Goal: Transaction & Acquisition: Purchase product/service

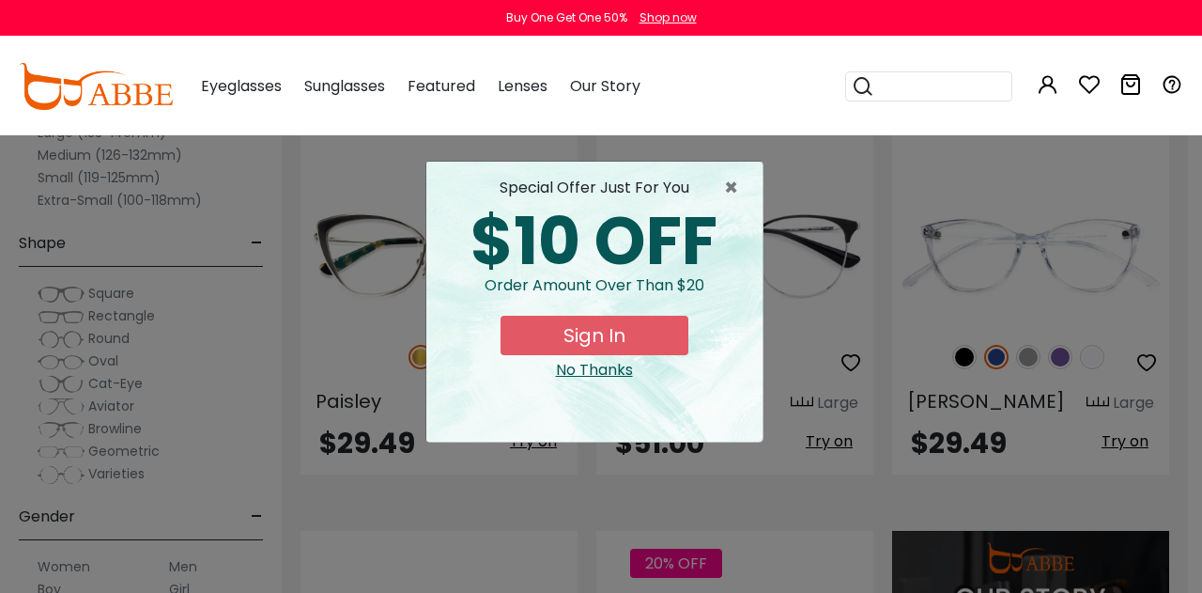
click at [589, 368] on div "No Thanks" at bounding box center [595, 370] width 306 height 23
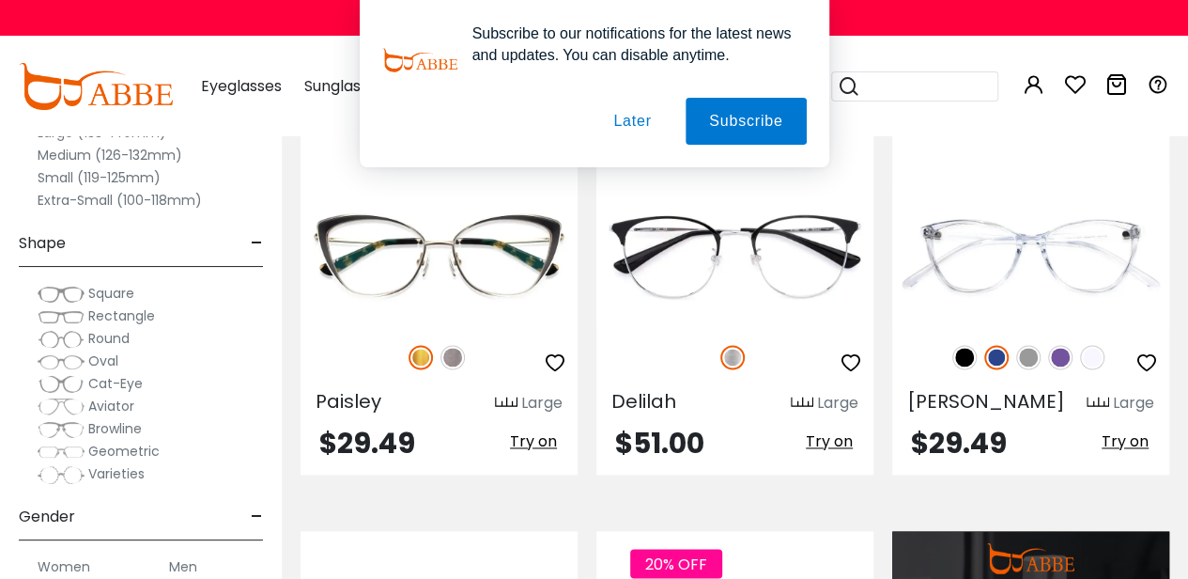
click at [643, 132] on button "Later" at bounding box center [632, 121] width 85 height 47
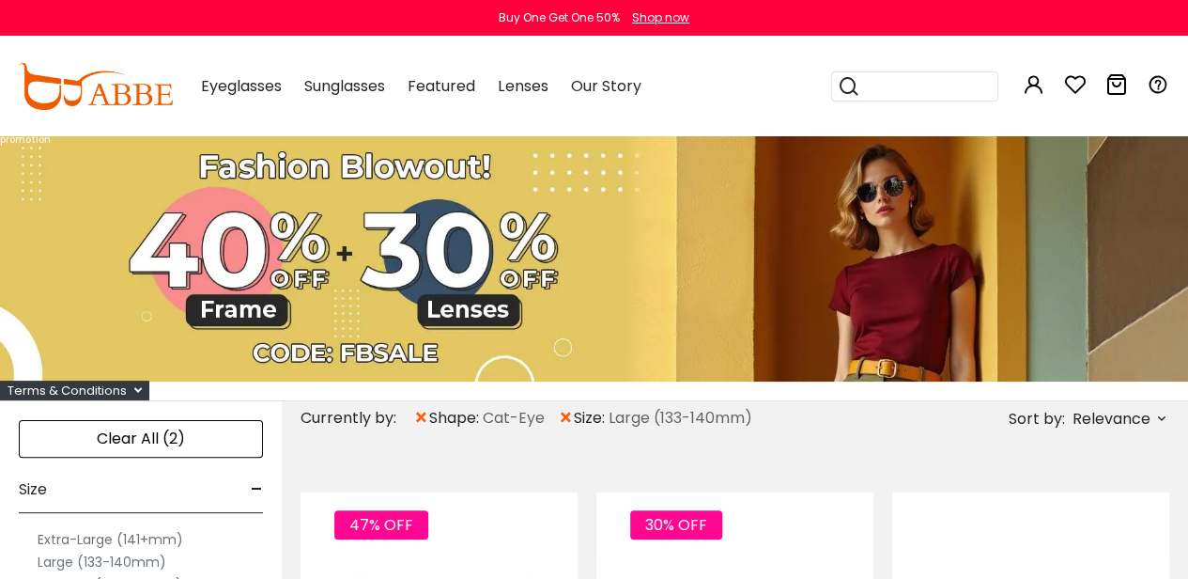
scroll to position [94, 0]
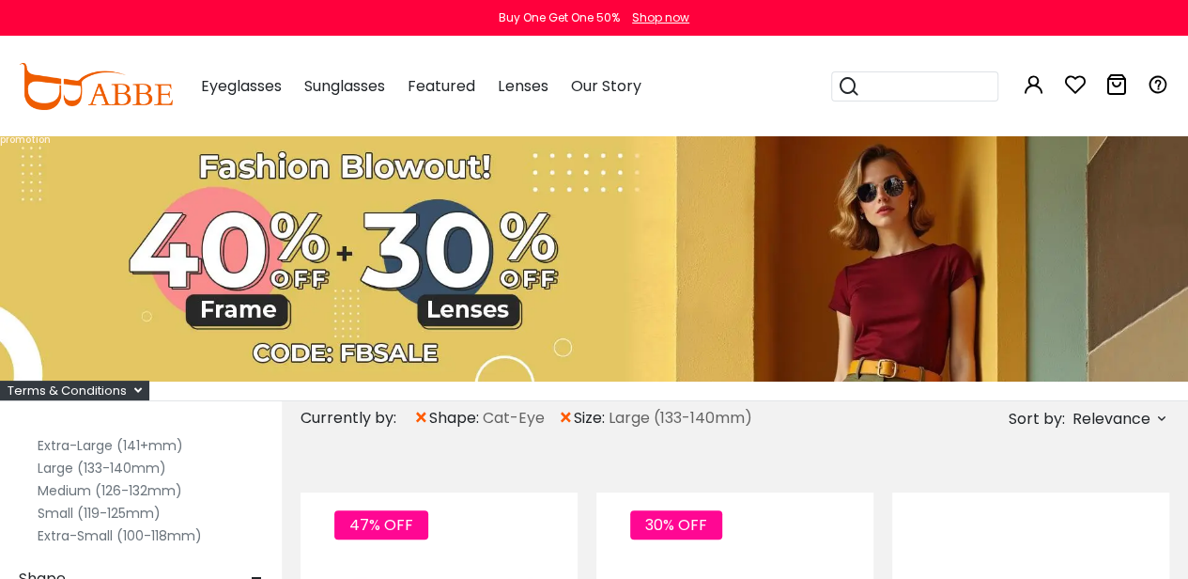
click at [53, 467] on label "Large (133-140mm)" at bounding box center [102, 468] width 129 height 23
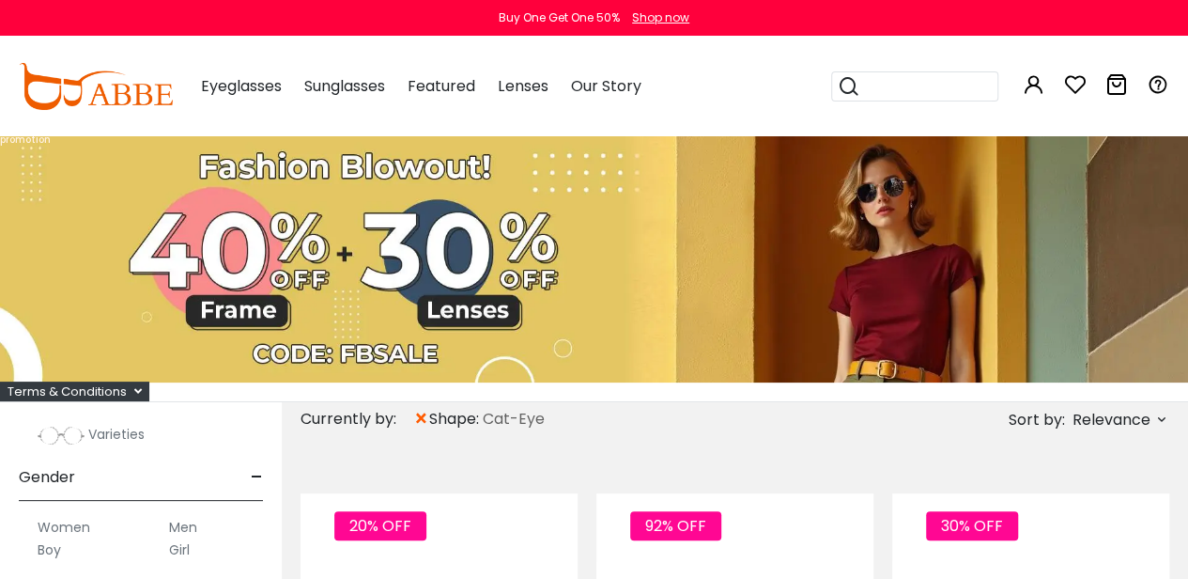
scroll to position [376, 0]
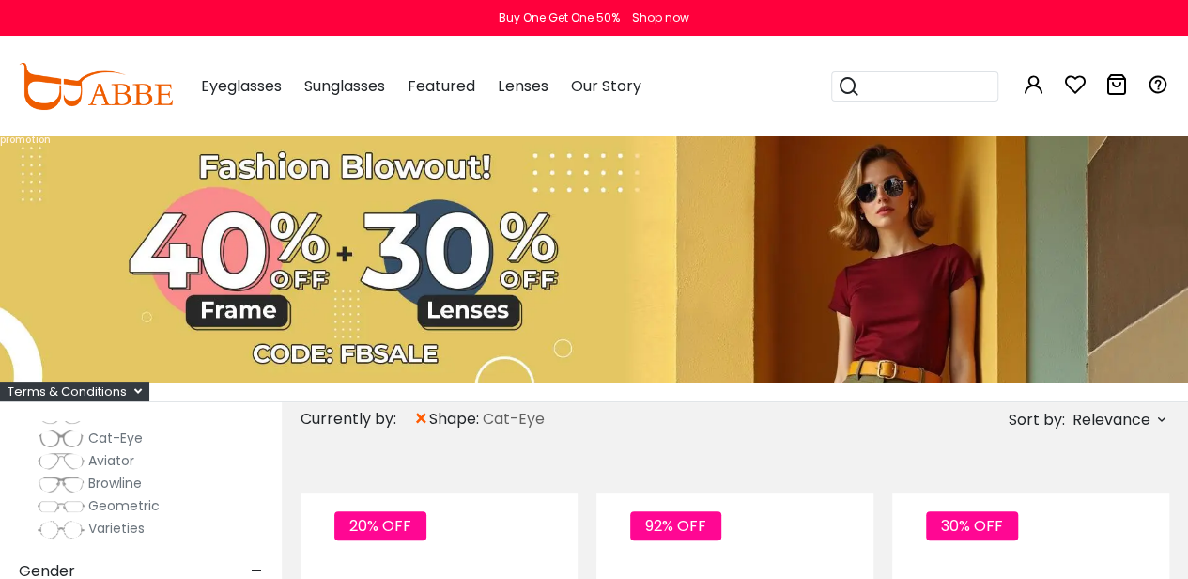
click at [114, 433] on span "Cat-Eye" at bounding box center [115, 437] width 54 height 19
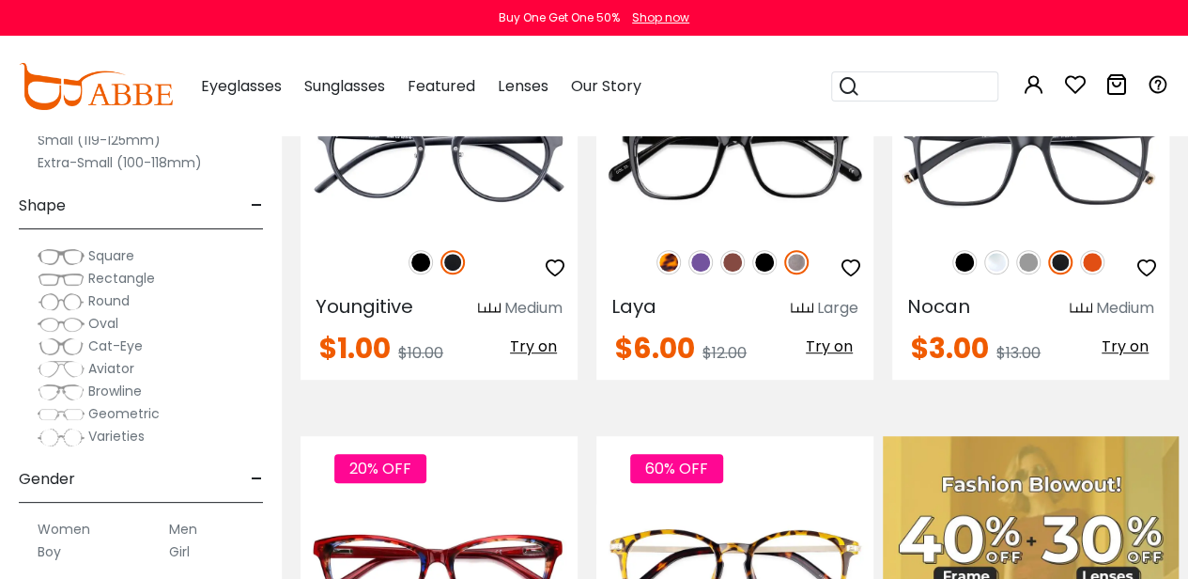
scroll to position [282, 0]
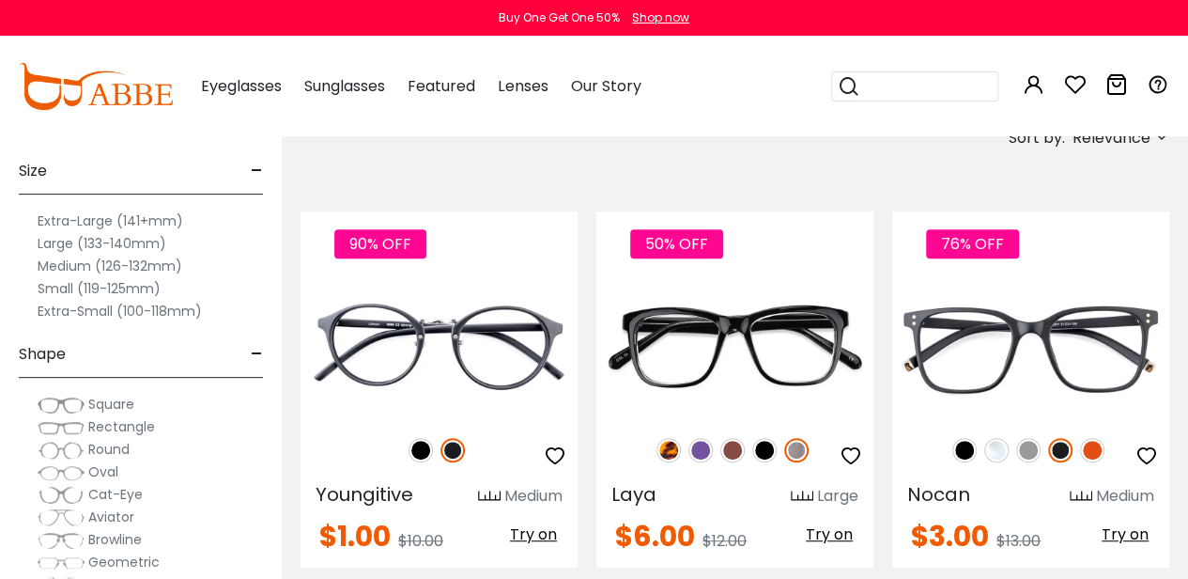
click at [53, 243] on label "Large (133-140mm)" at bounding box center [102, 243] width 129 height 23
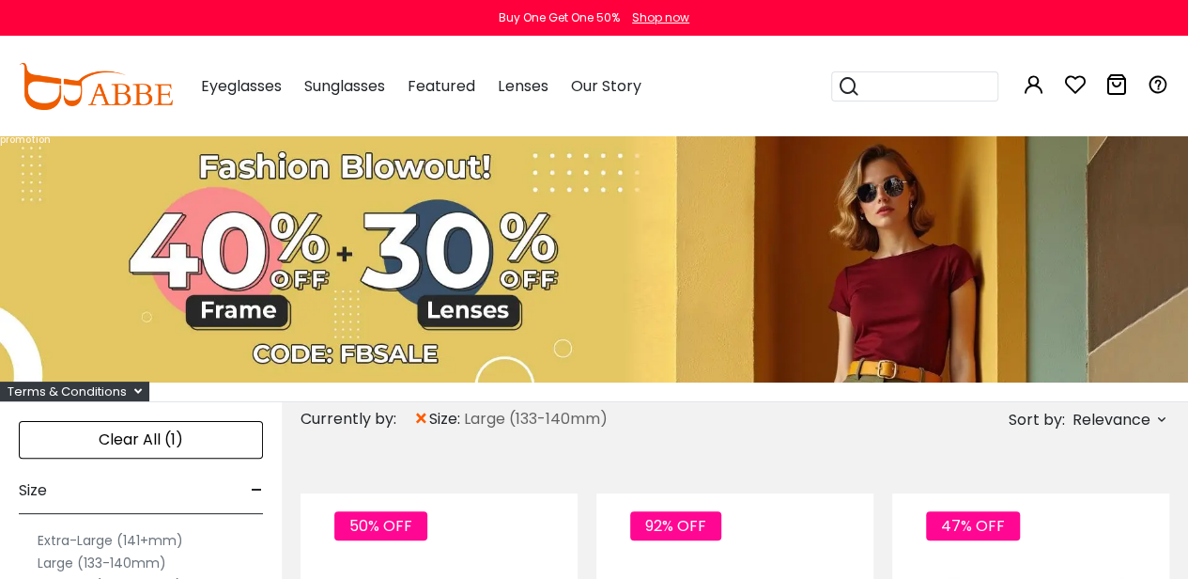
click at [1126, 412] on span "Relevance" at bounding box center [1112, 420] width 78 height 34
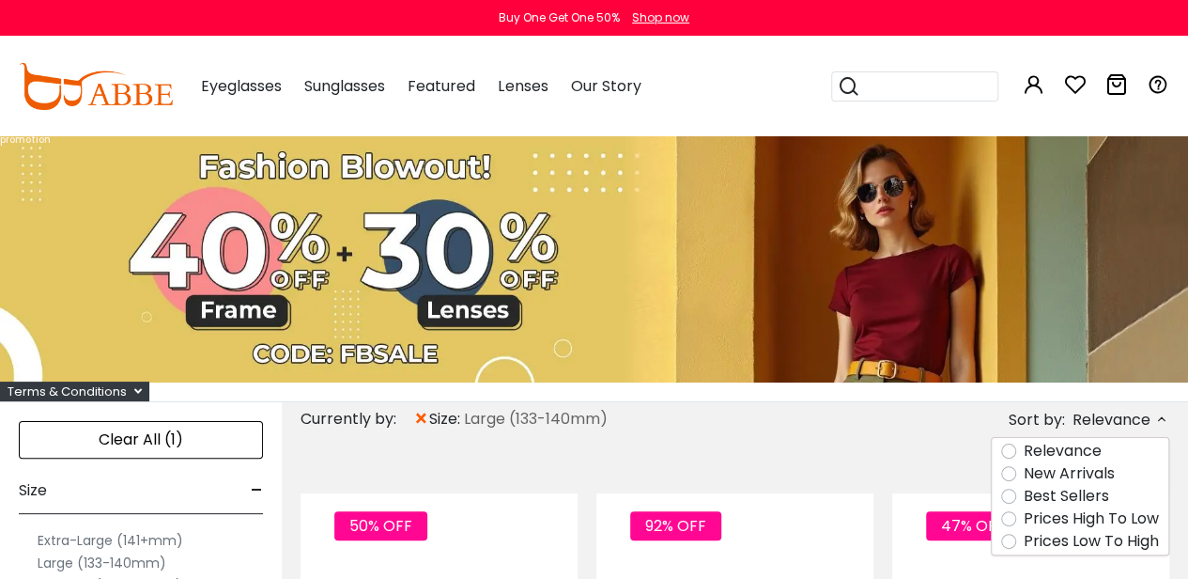
click at [1084, 539] on label "Prices Low To High" at bounding box center [1091, 541] width 135 height 23
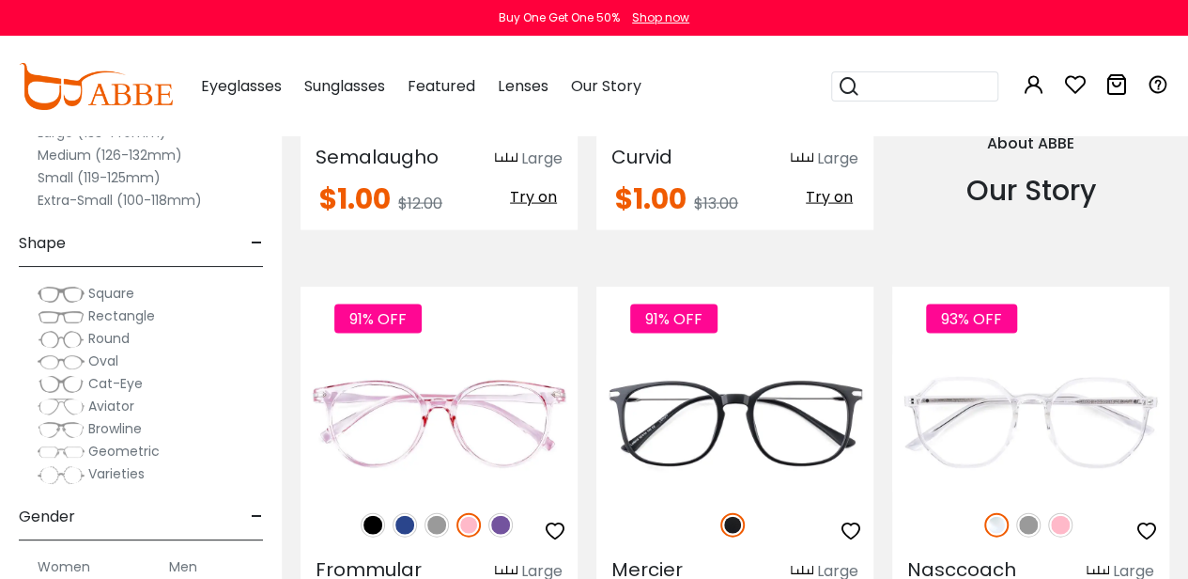
scroll to position [2067, 0]
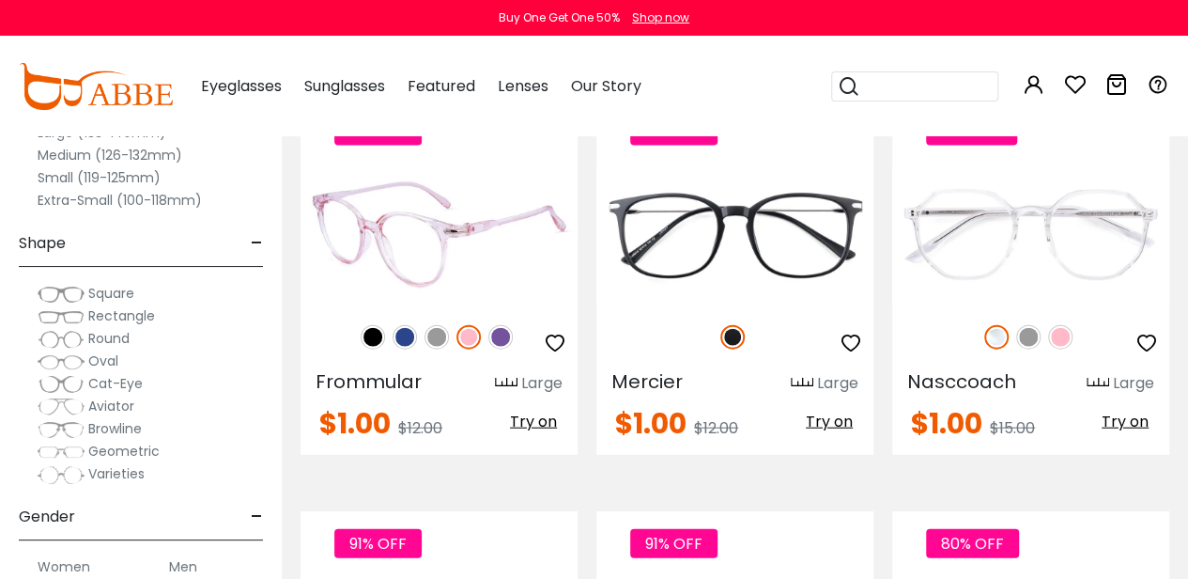
click at [398, 333] on img at bounding box center [405, 337] width 24 height 24
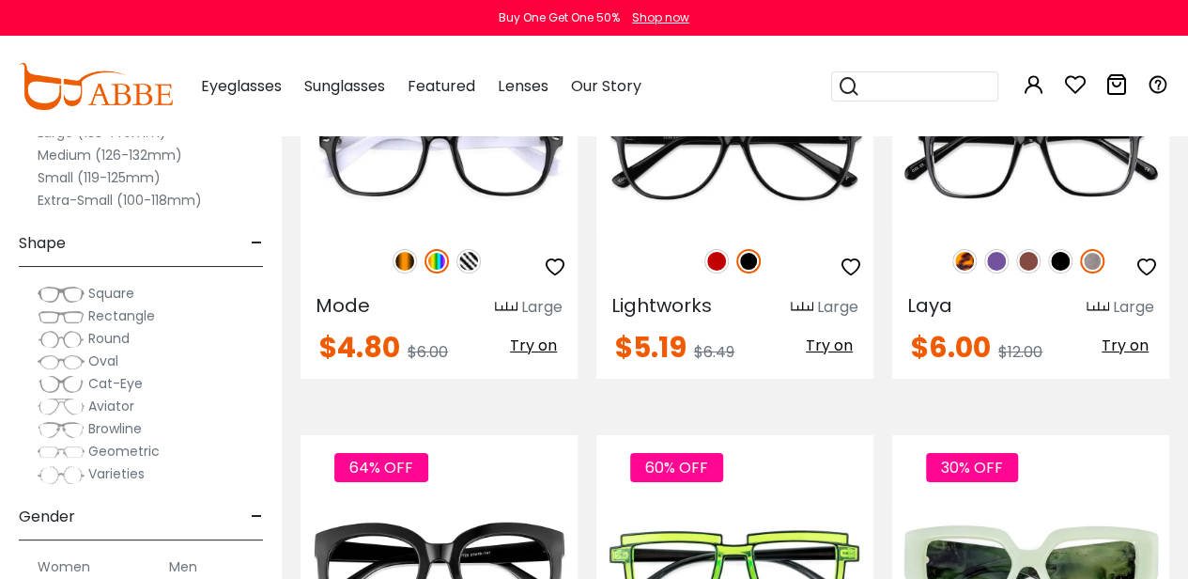
scroll to position [3194, 0]
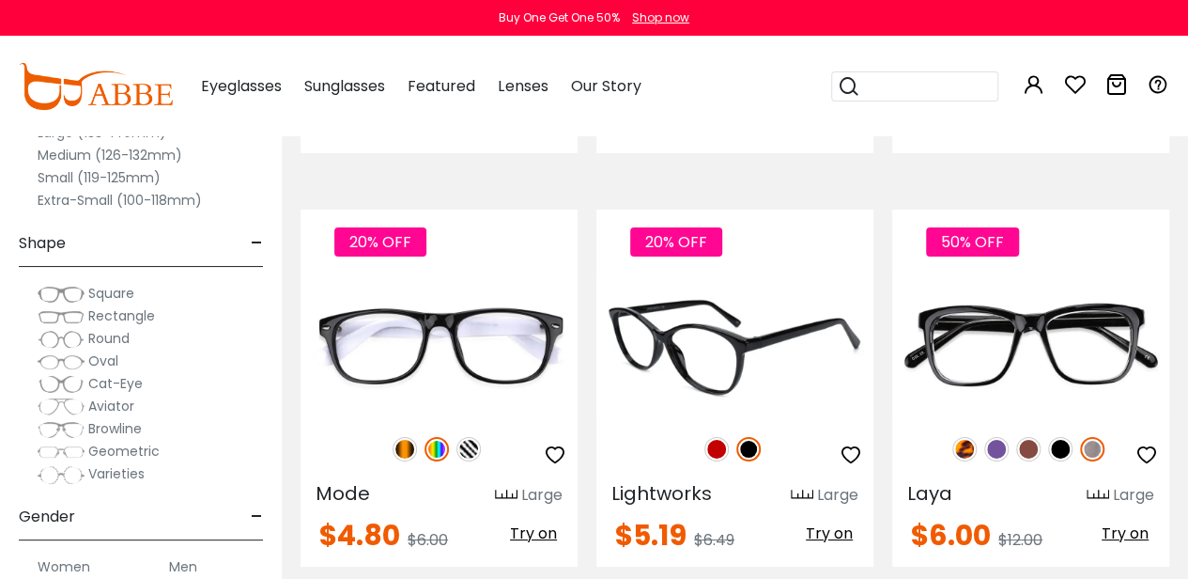
click at [718, 446] on img at bounding box center [717, 449] width 24 height 24
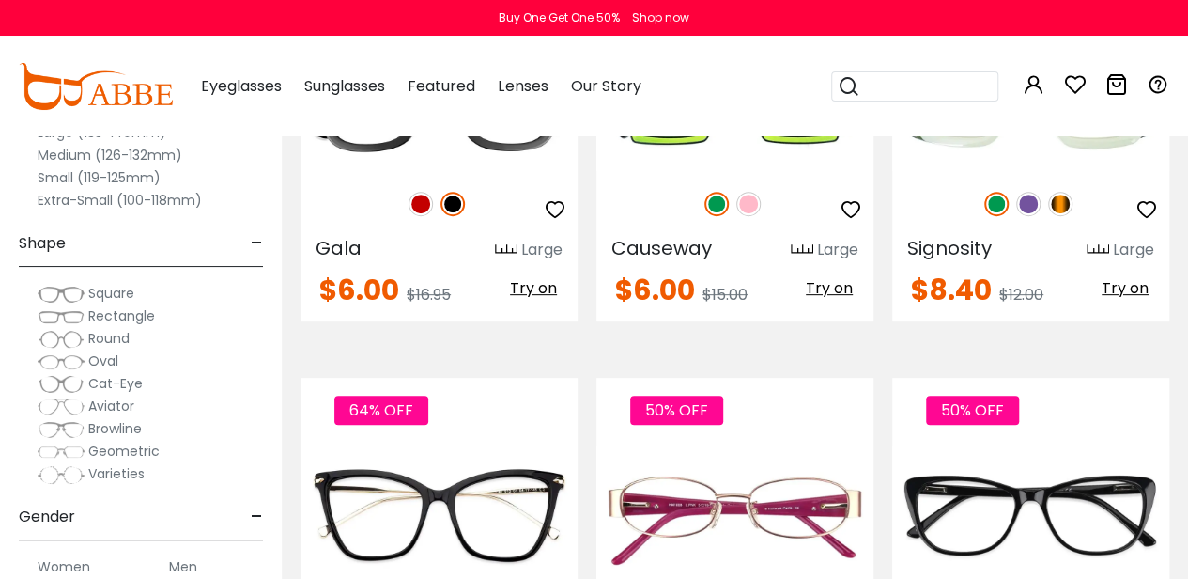
scroll to position [4039, 0]
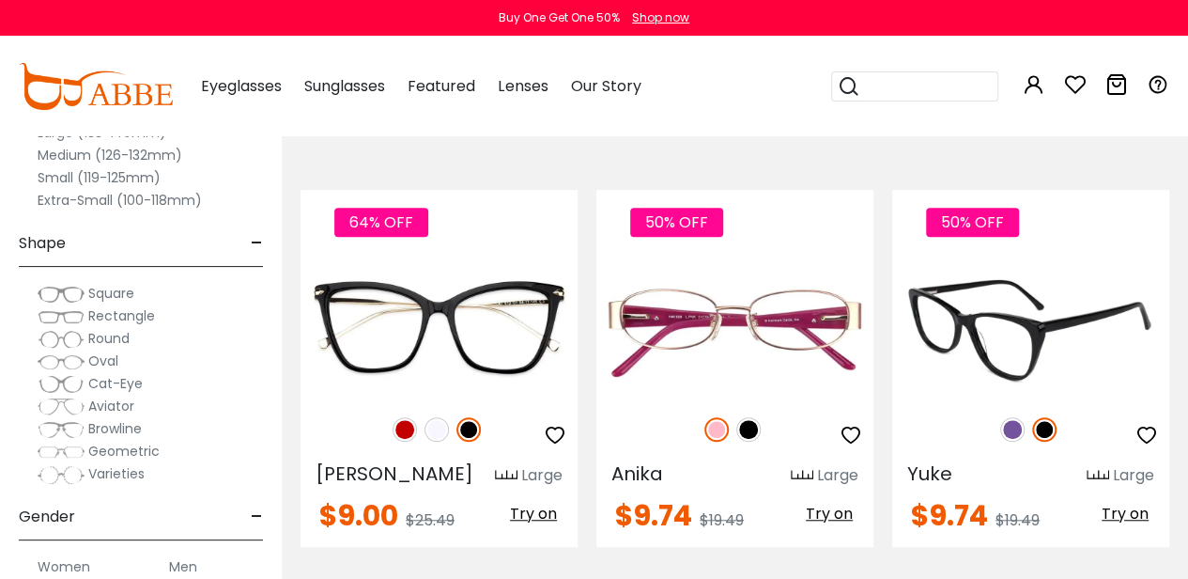
click at [1015, 427] on img at bounding box center [1012, 429] width 24 height 24
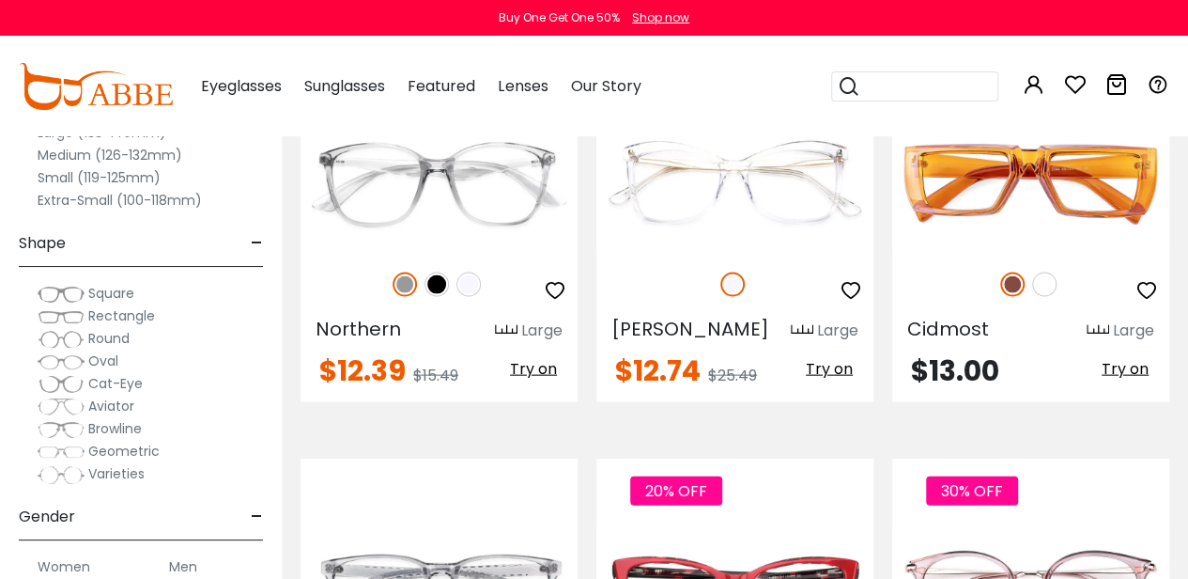
scroll to position [5354, 0]
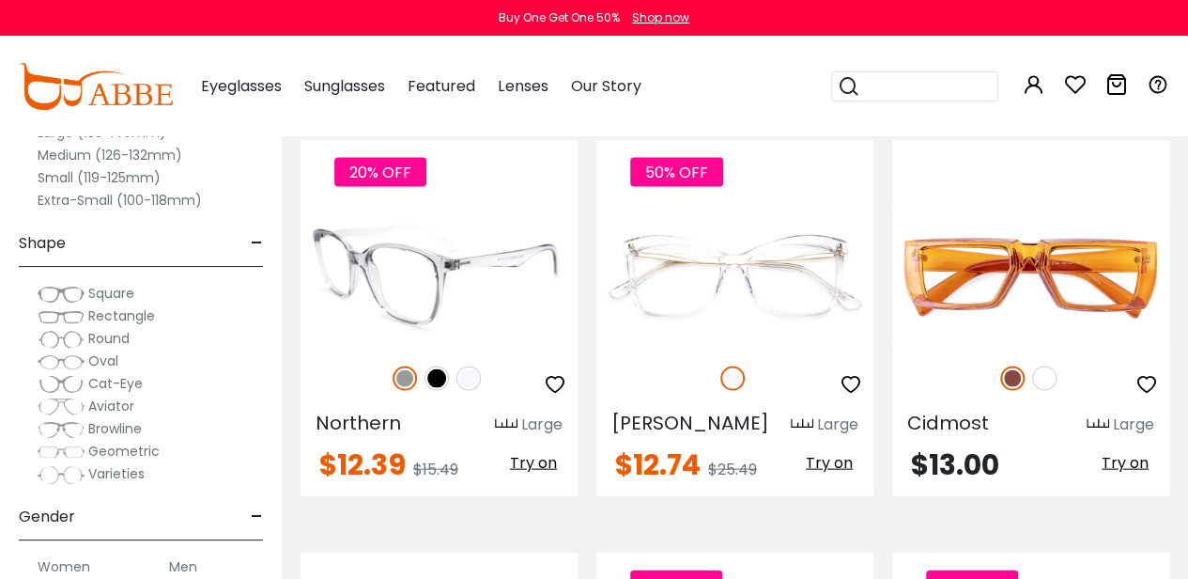
click at [443, 366] on img at bounding box center [437, 378] width 24 height 24
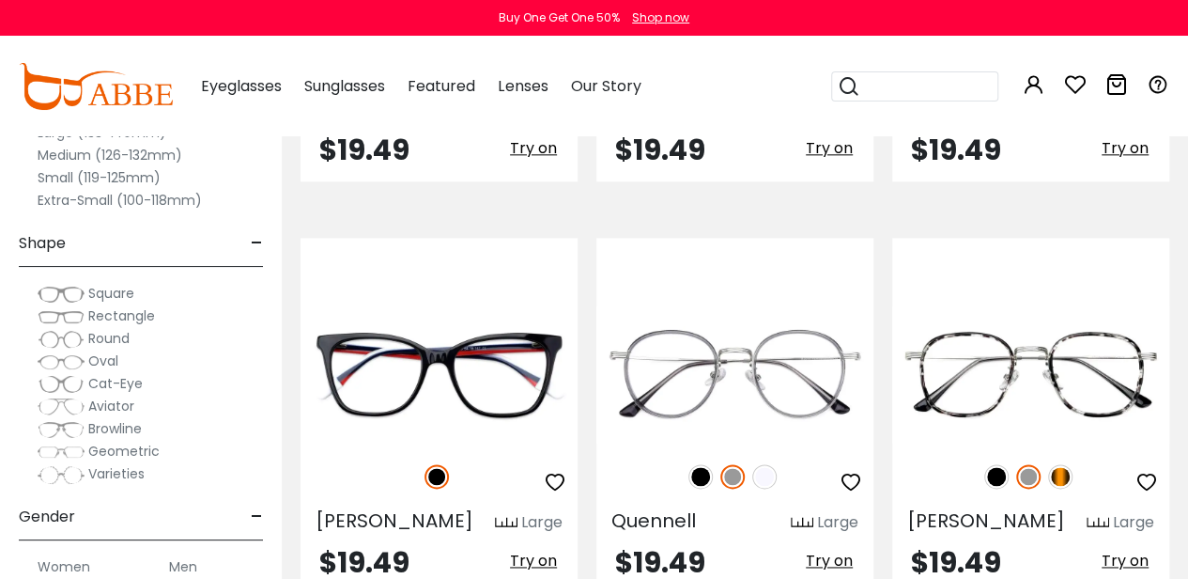
scroll to position [8548, 0]
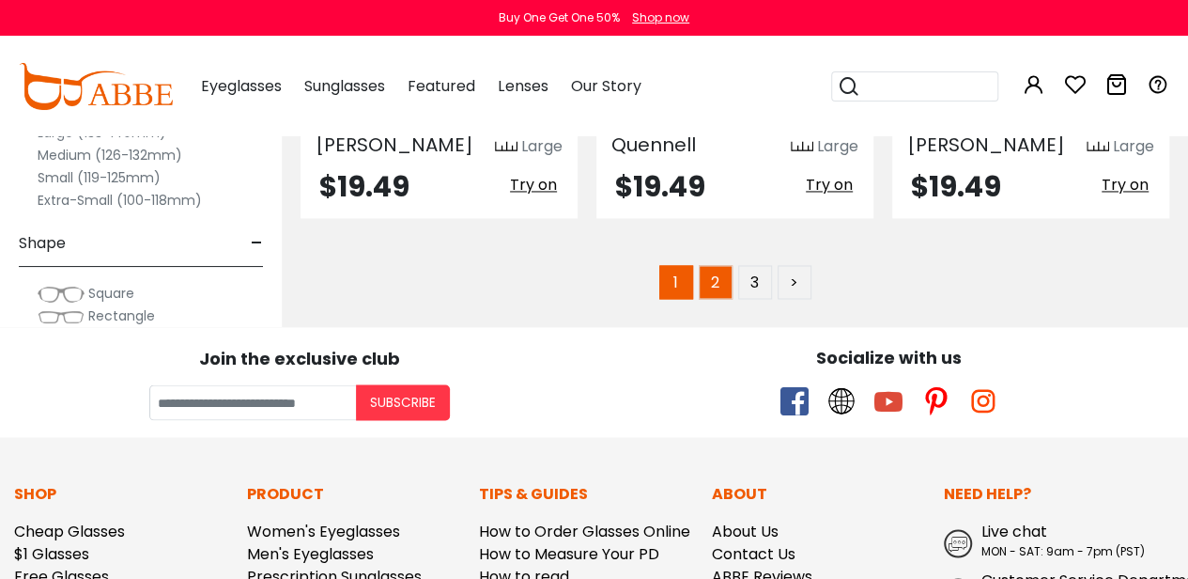
click at [720, 265] on link "2" at bounding box center [716, 282] width 34 height 34
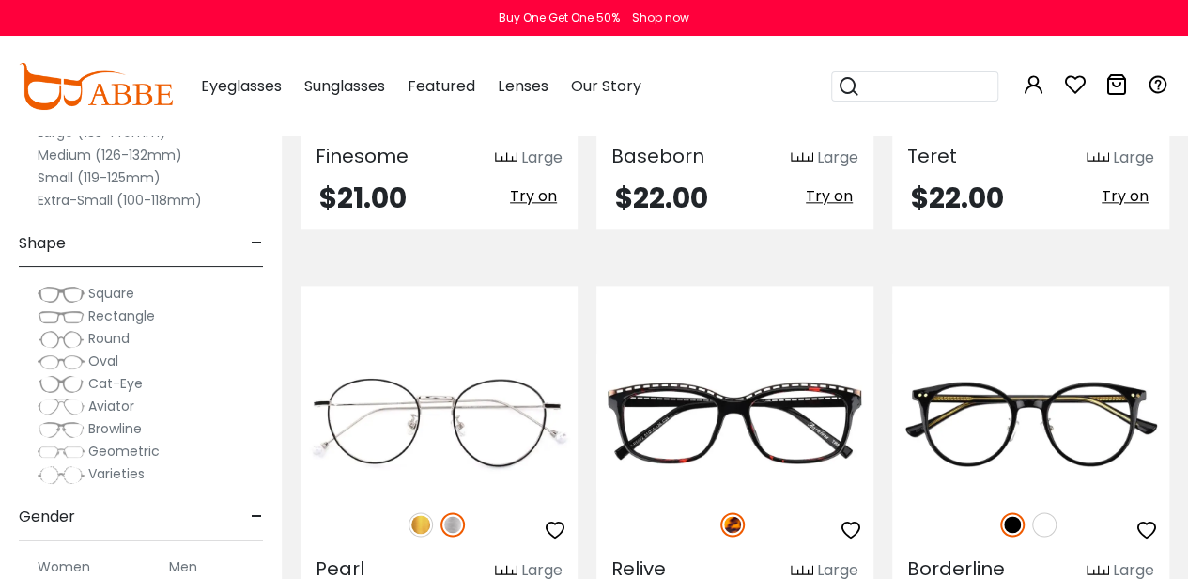
scroll to position [1315, 0]
